Goal: Task Accomplishment & Management: Use online tool/utility

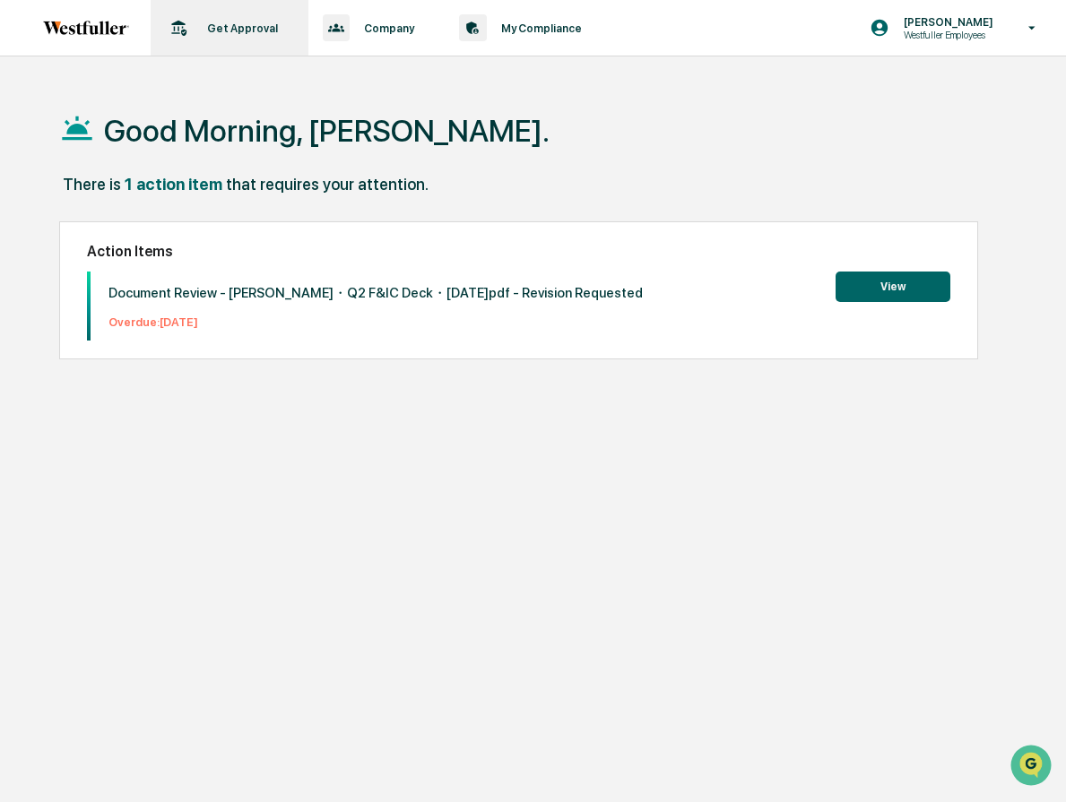
click at [256, 39] on div "Get Approval Content & Transactions" at bounding box center [228, 28] width 140 height 56
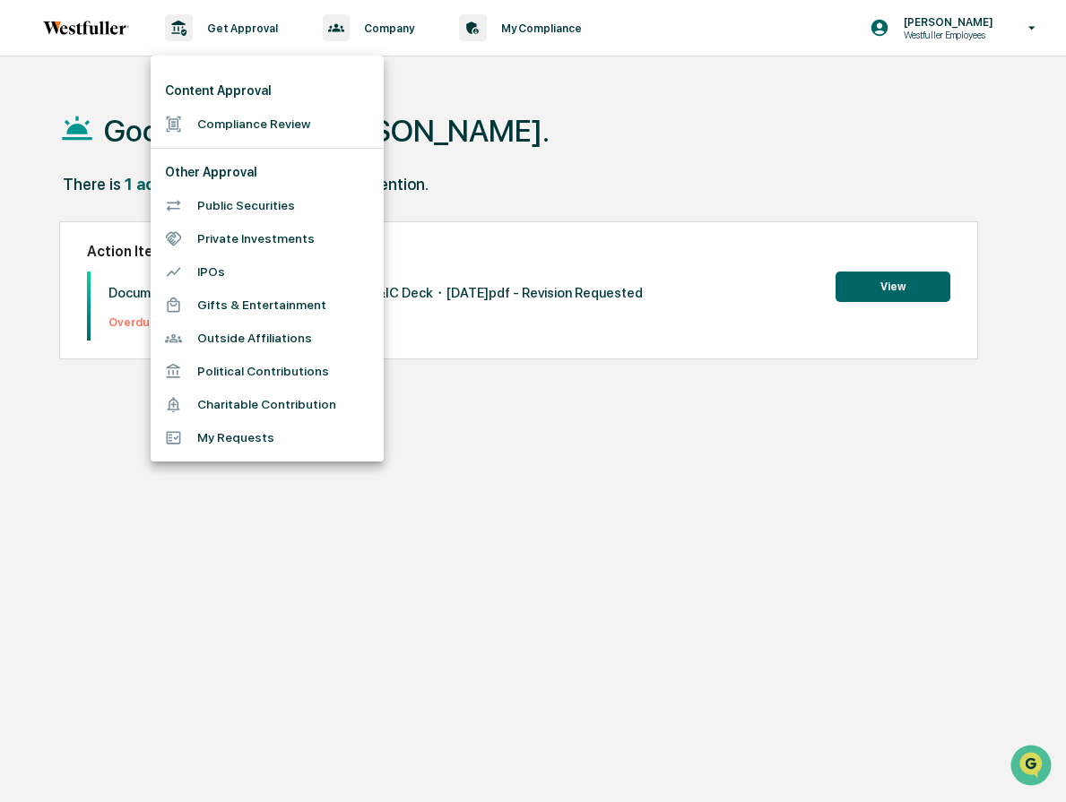
click at [280, 109] on li "Compliance Review" at bounding box center [267, 124] width 233 height 33
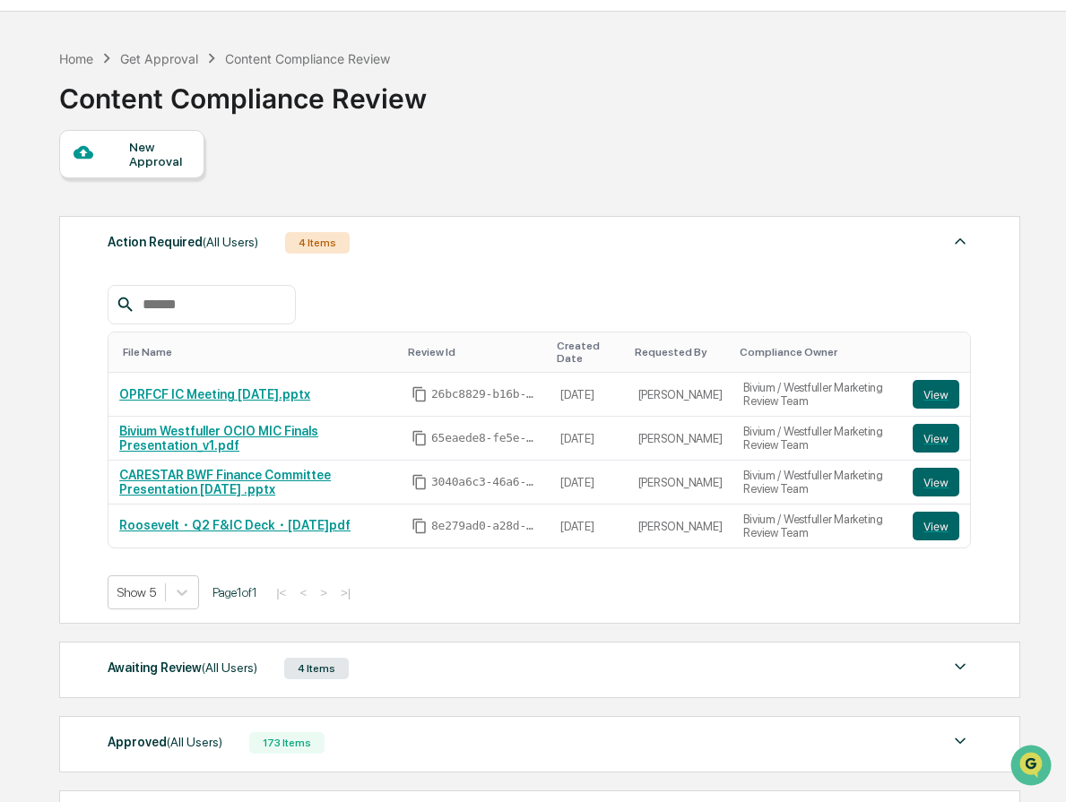
scroll to position [197, 0]
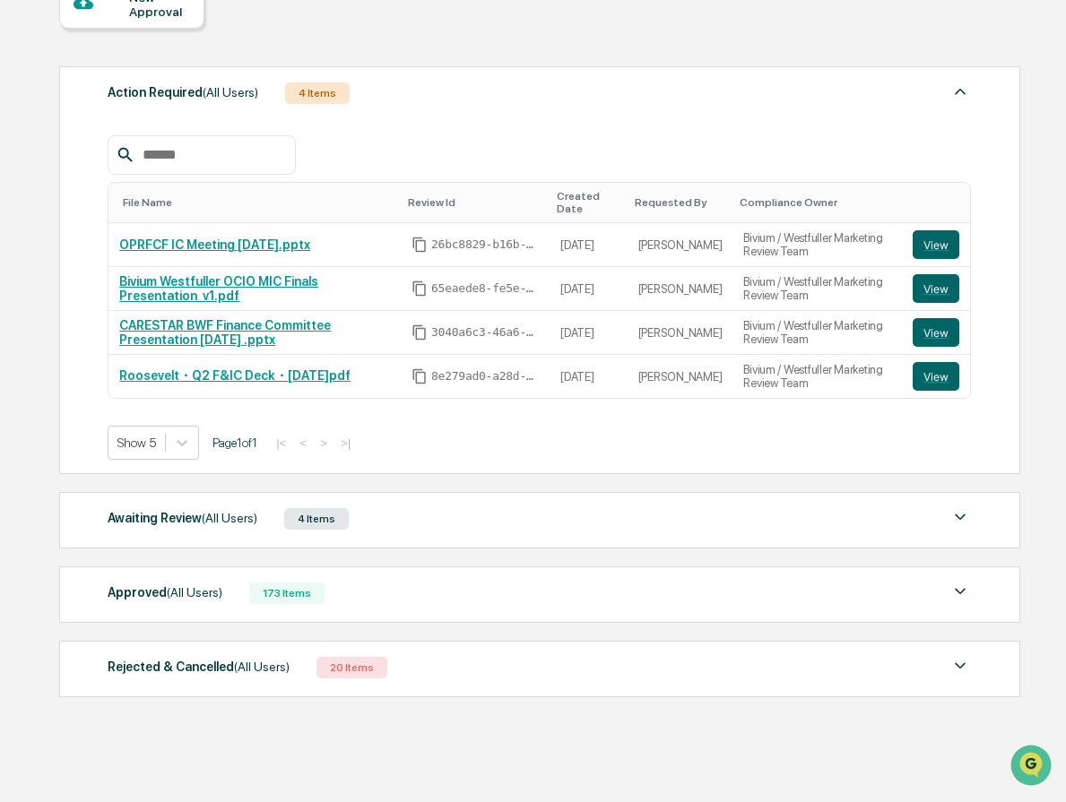
click at [464, 532] on div "Awaiting Review (All Users) 4 Items File Name Review Id Created Date Requested …" at bounding box center [539, 520] width 961 height 56
click at [951, 514] on img at bounding box center [960, 518] width 22 height 22
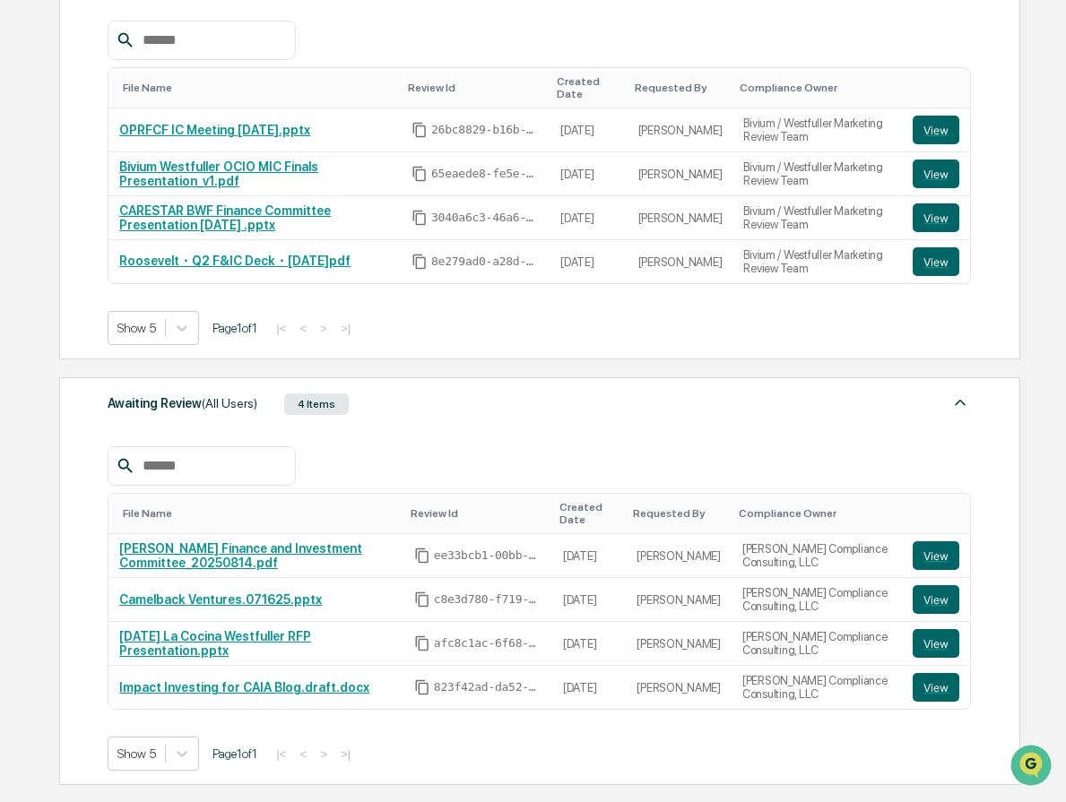
scroll to position [316, 0]
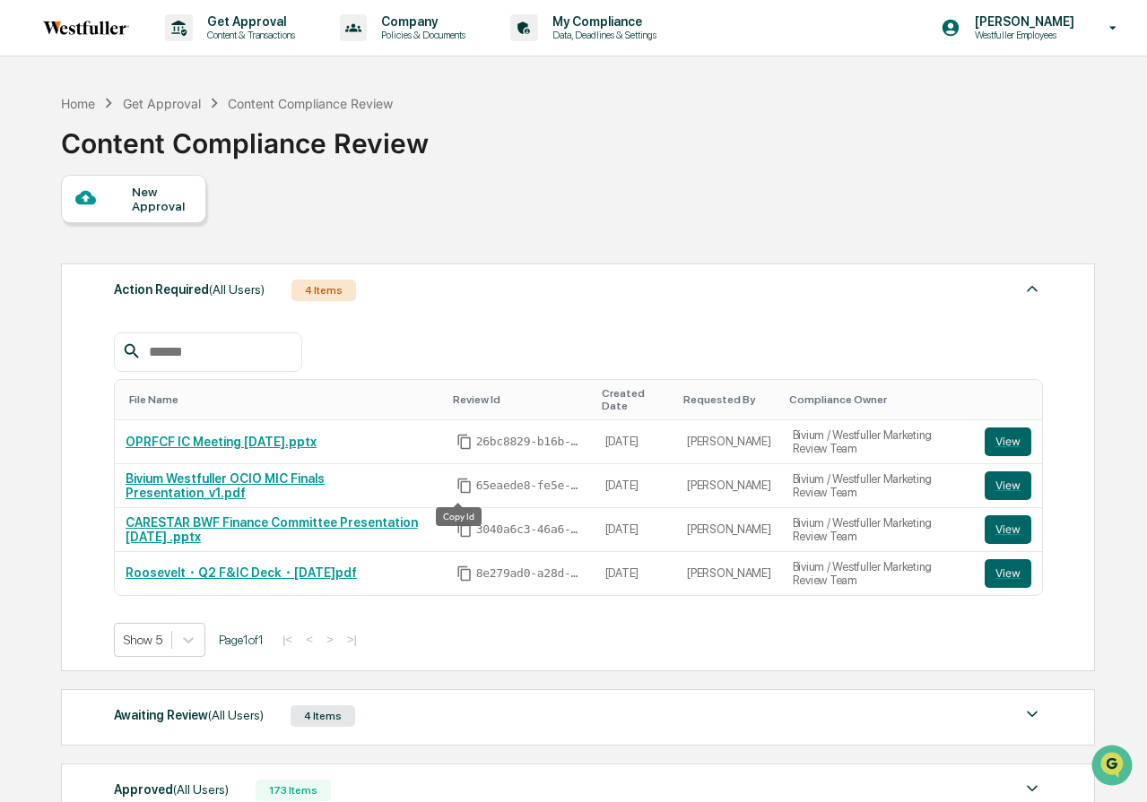
scroll to position [206, 0]
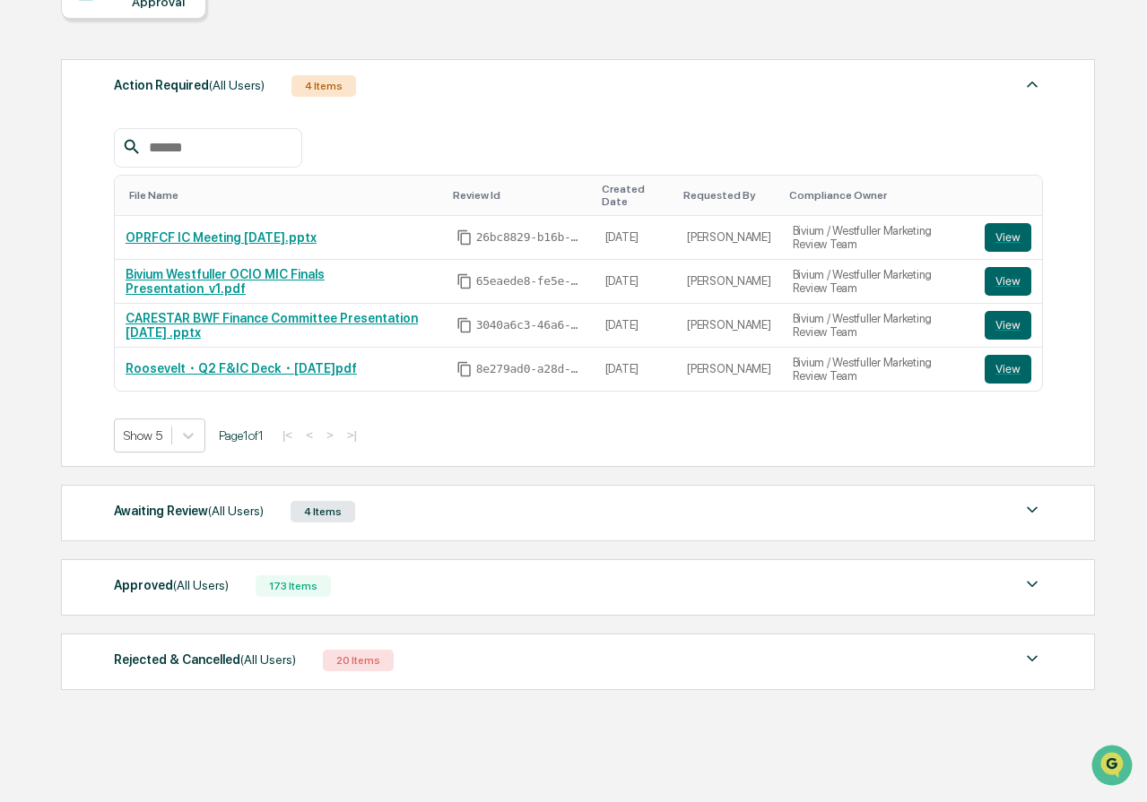
click at [440, 506] on div "Awaiting Review (All Users) 4 Items" at bounding box center [578, 511] width 929 height 25
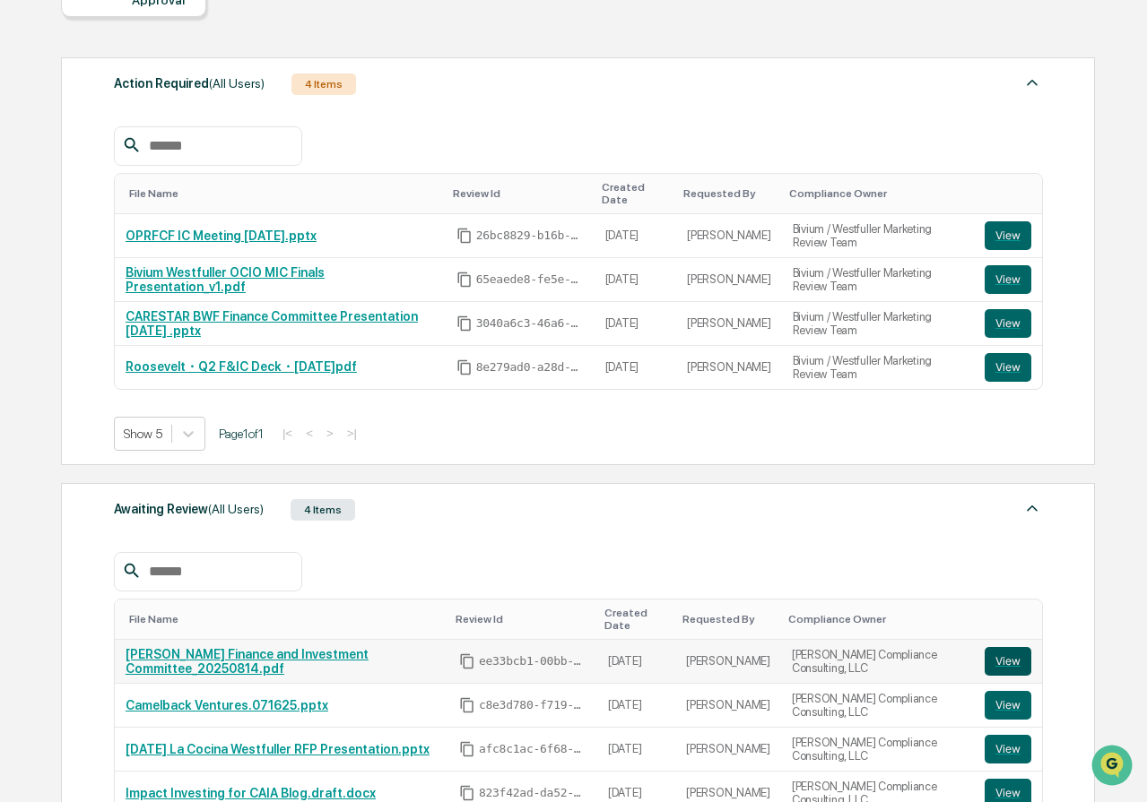
click at [1010, 658] on button "View" at bounding box center [1007, 661] width 47 height 29
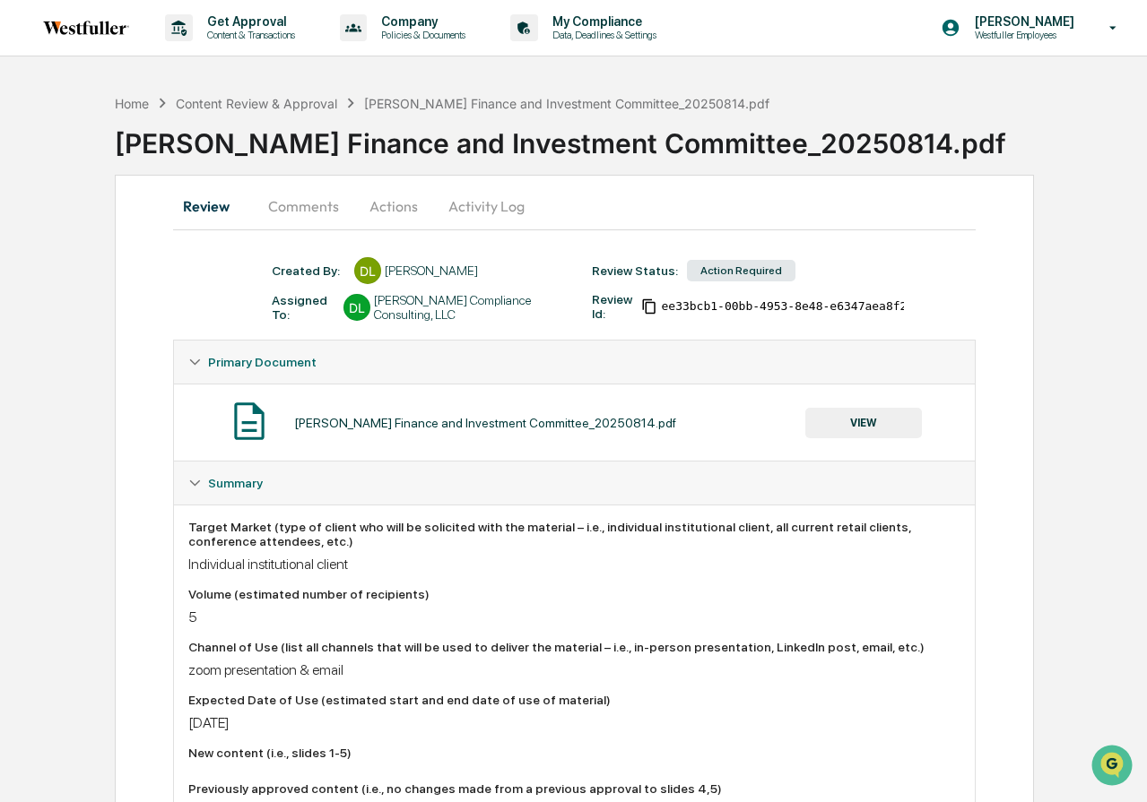
click at [491, 209] on button "Activity Log" at bounding box center [486, 206] width 105 height 43
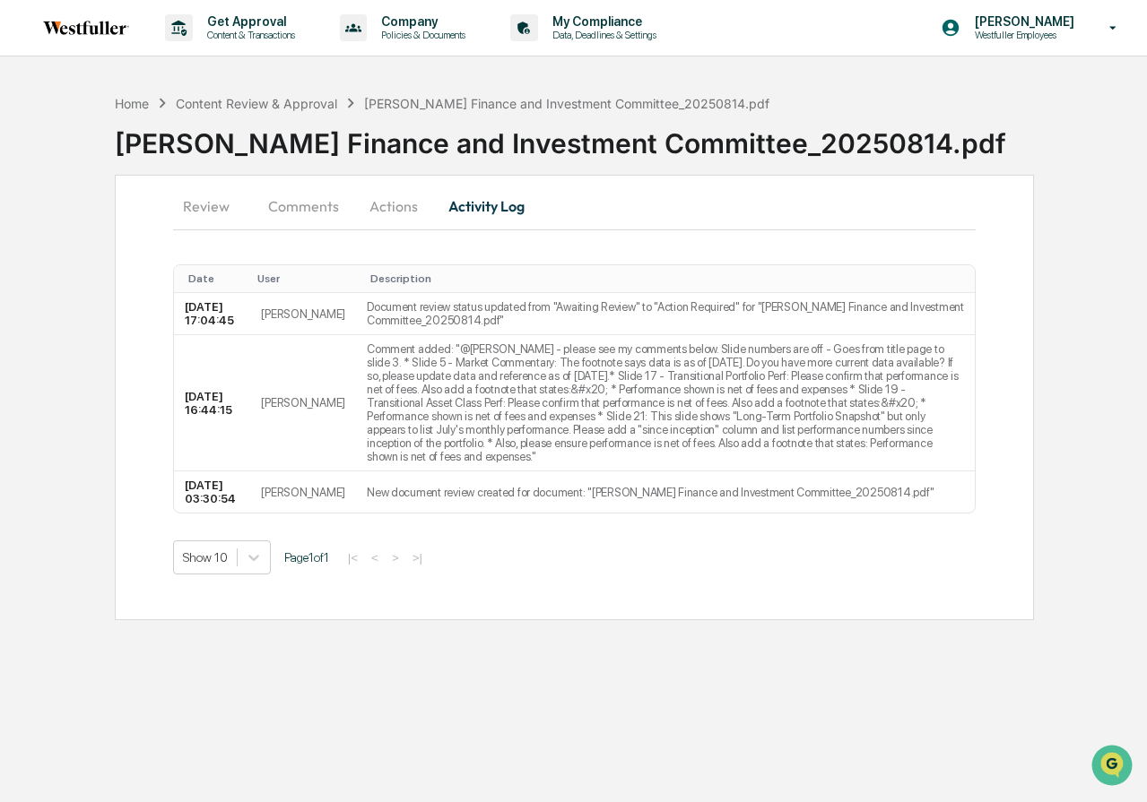
click at [419, 209] on button "Actions" at bounding box center [393, 206] width 81 height 43
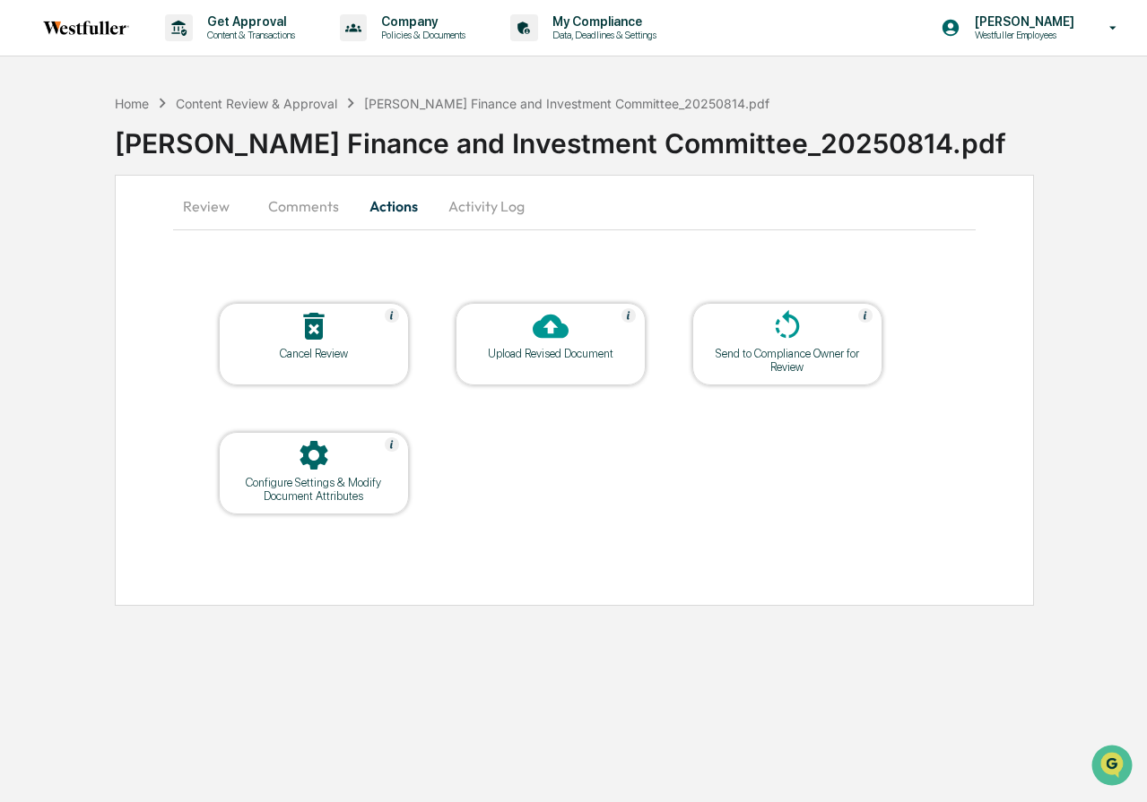
click at [549, 347] on div "Upload Revised Document" at bounding box center [550, 353] width 161 height 13
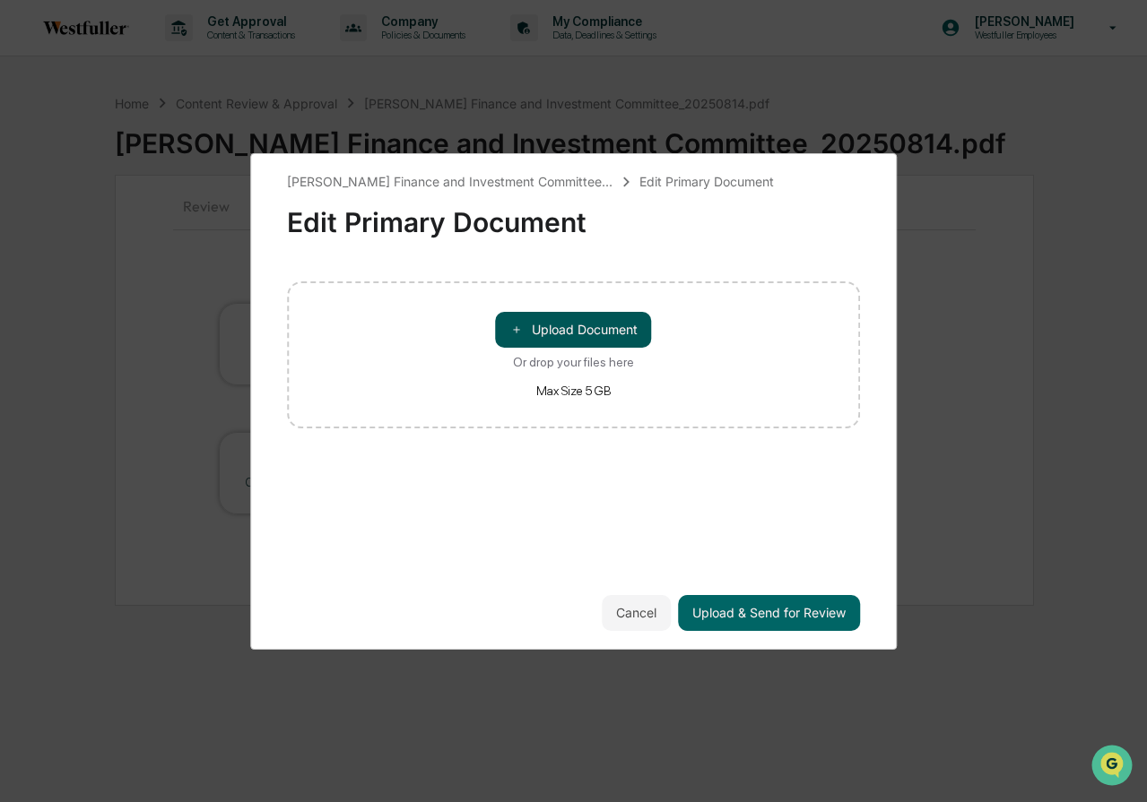
click at [558, 332] on button "＋ Upload Document" at bounding box center [574, 330] width 156 height 36
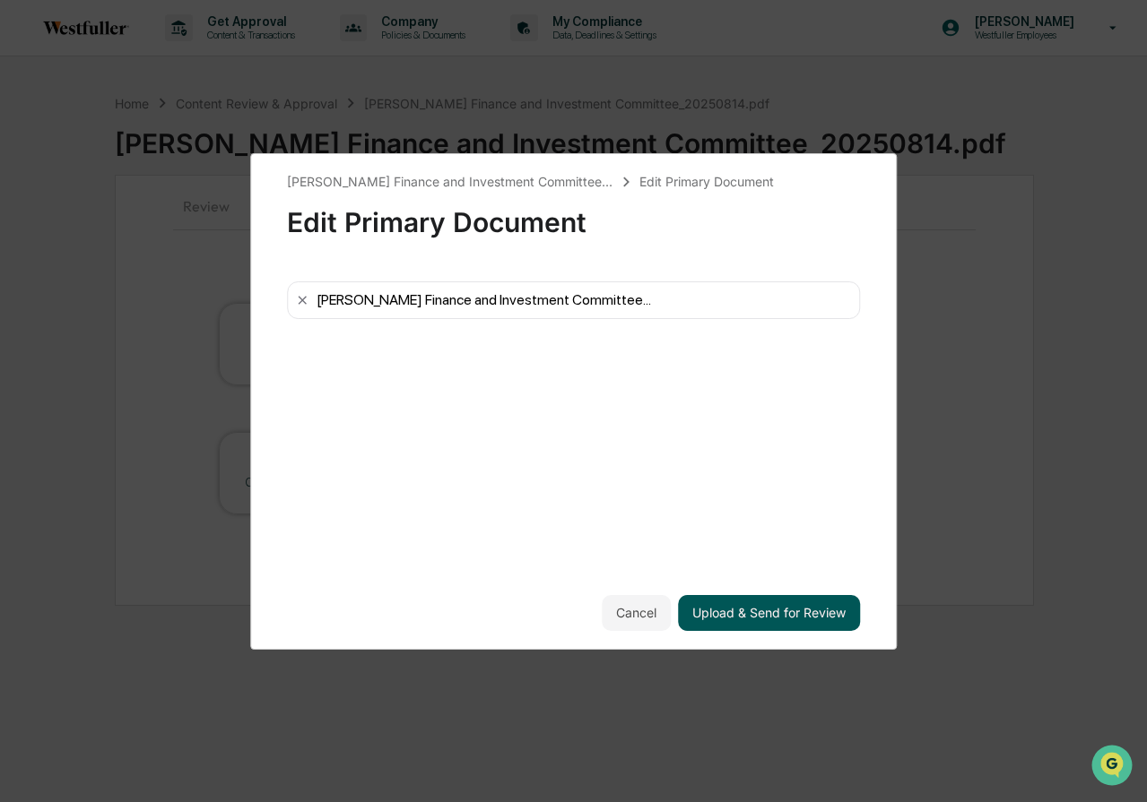
click at [790, 611] on button "Upload & Send for Review" at bounding box center [769, 613] width 182 height 36
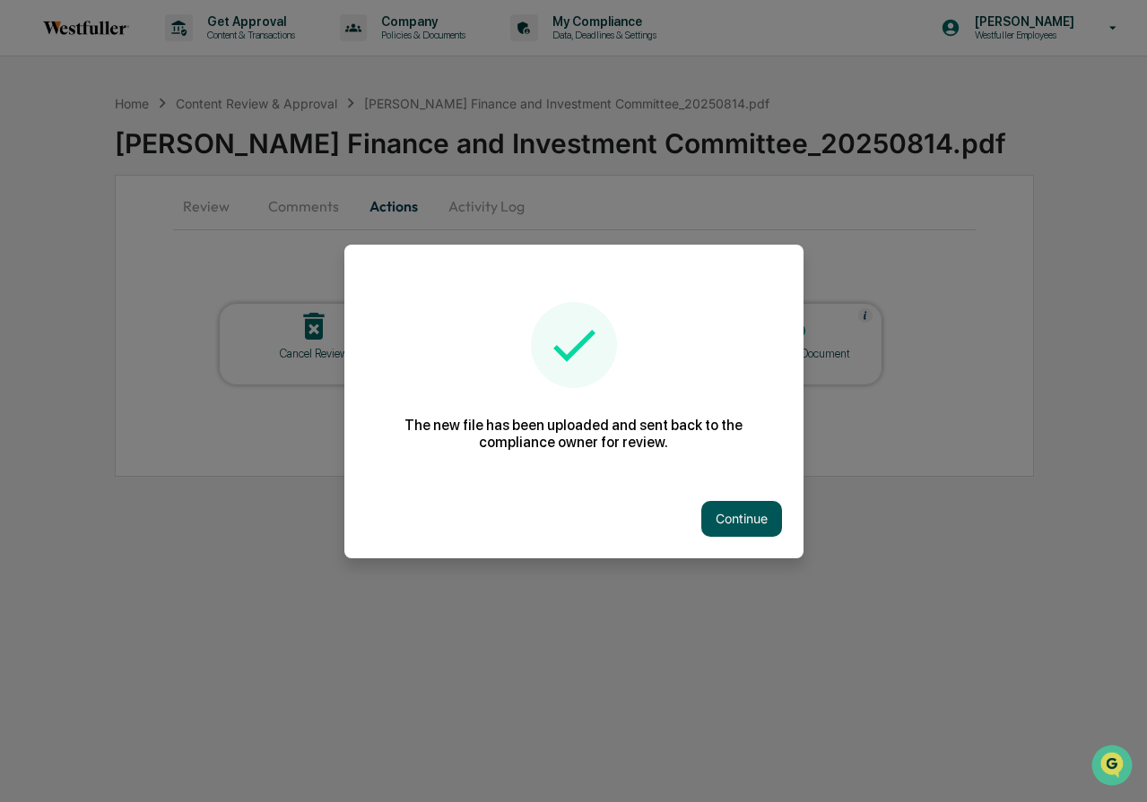
click at [753, 524] on button "Continue" at bounding box center [741, 519] width 81 height 36
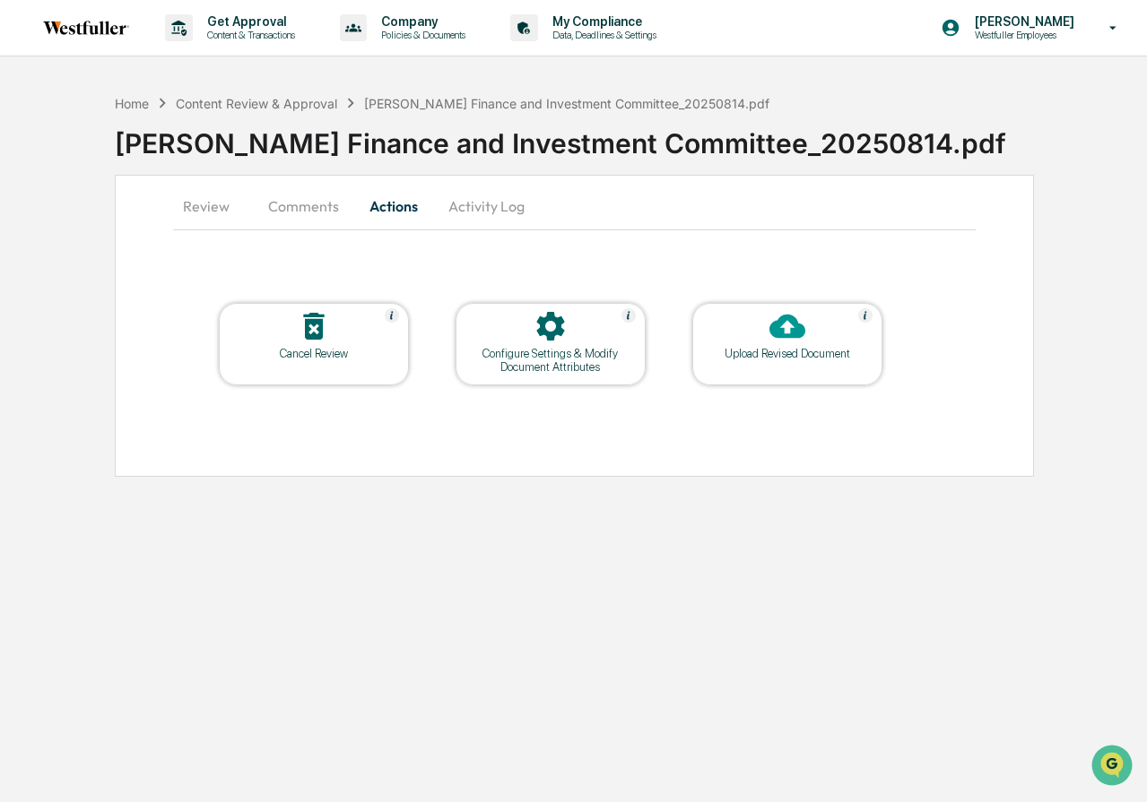
click at [317, 210] on button "Comments" at bounding box center [304, 206] width 100 height 43
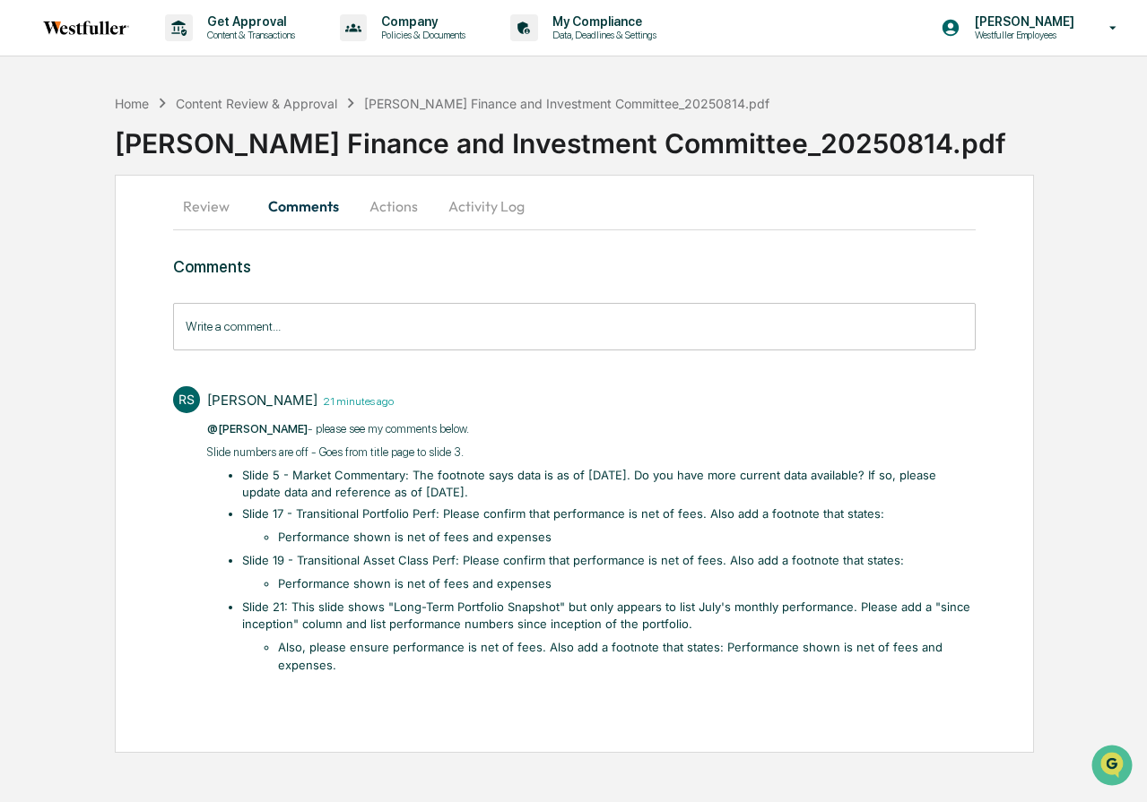
click at [377, 336] on input "Write a comment..." at bounding box center [574, 327] width 802 height 48
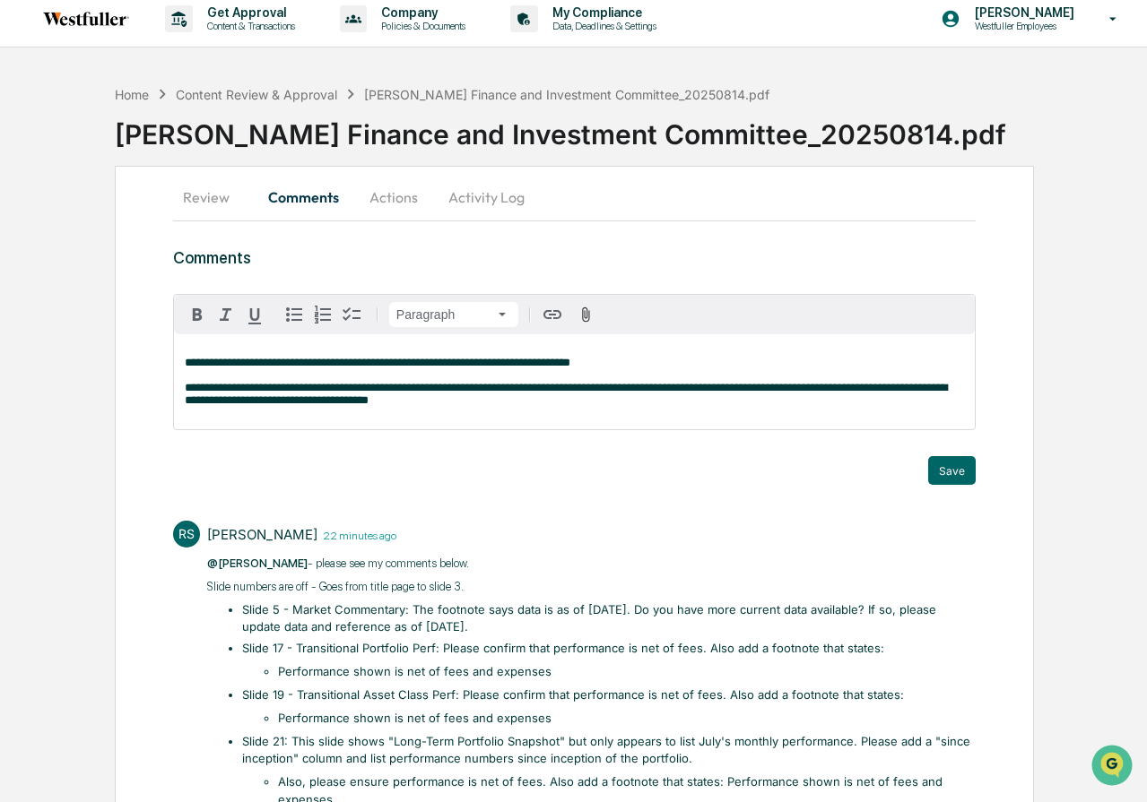
scroll to position [10, 0]
click at [951, 472] on button "Save" at bounding box center [952, 469] width 48 height 29
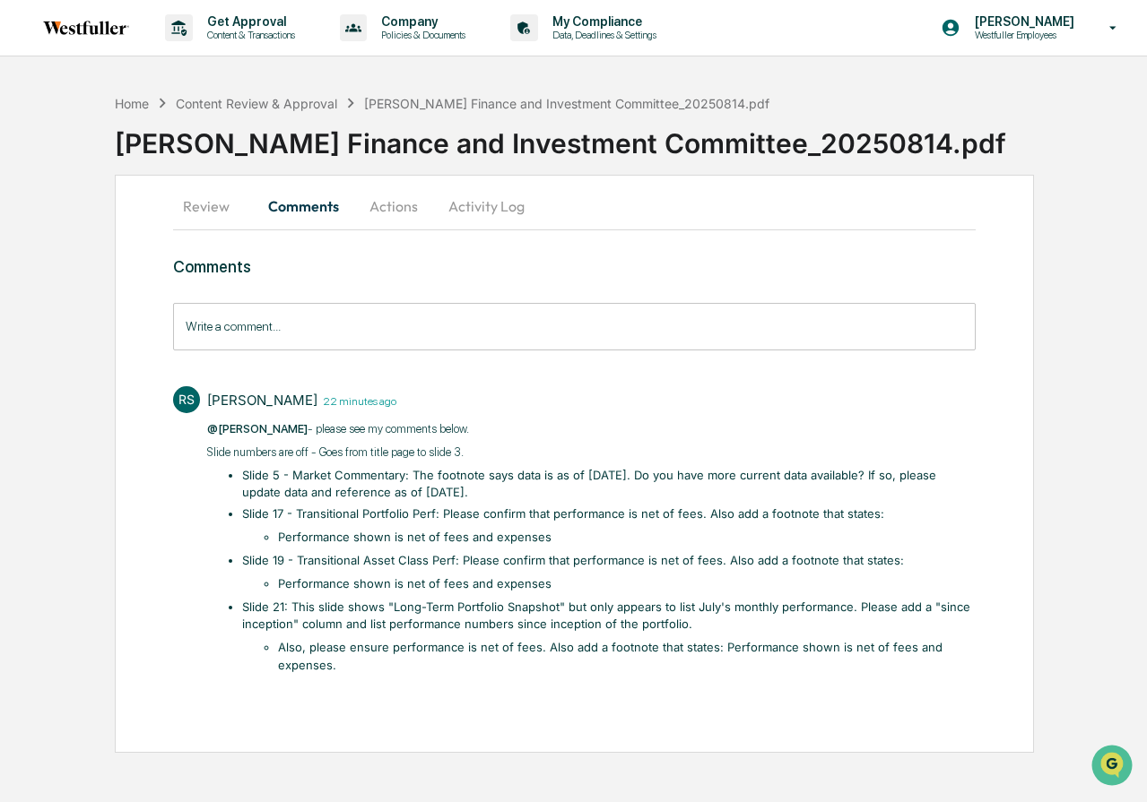
scroll to position [0, 0]
